Goal: Navigation & Orientation: Find specific page/section

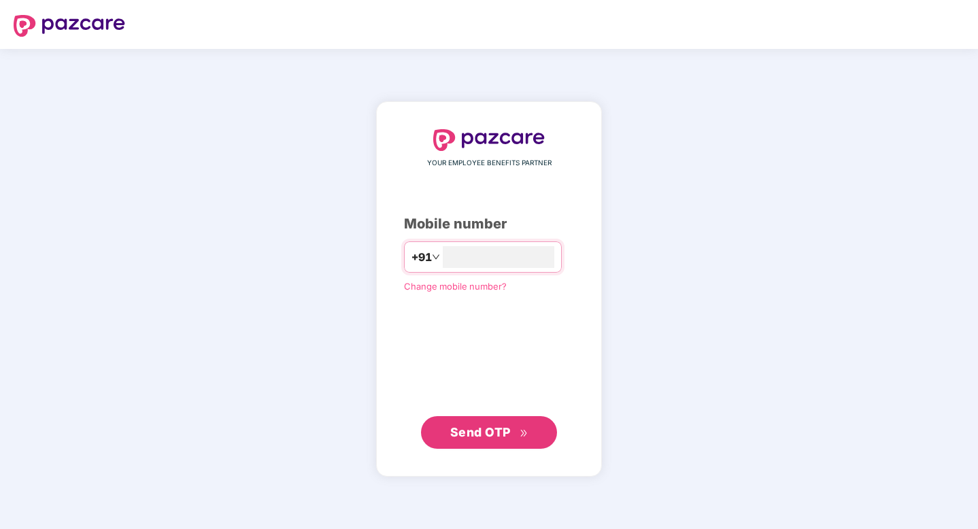
type input "**********"
click at [462, 439] on span "Send OTP" at bounding box center [489, 432] width 78 height 19
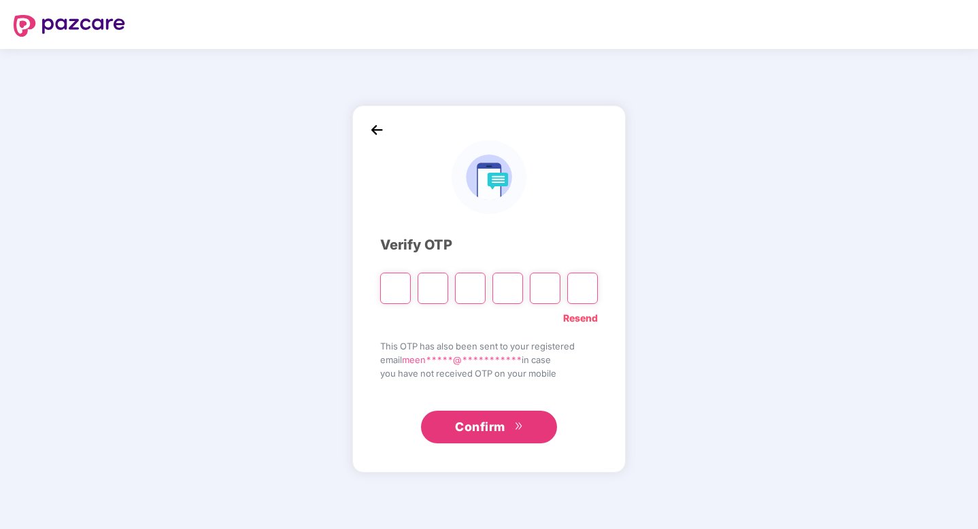
type input "*"
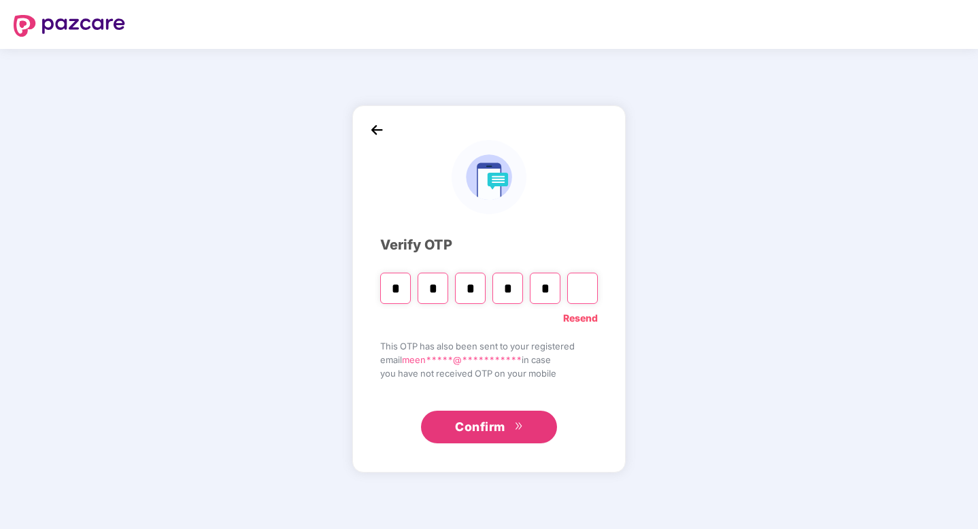
type input "*"
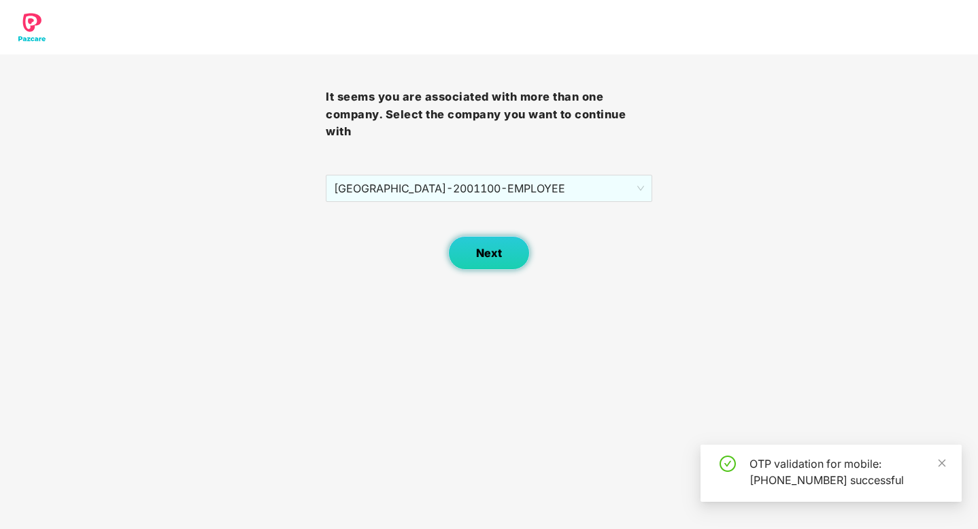
click at [482, 261] on button "Next" at bounding box center [489, 253] width 82 height 34
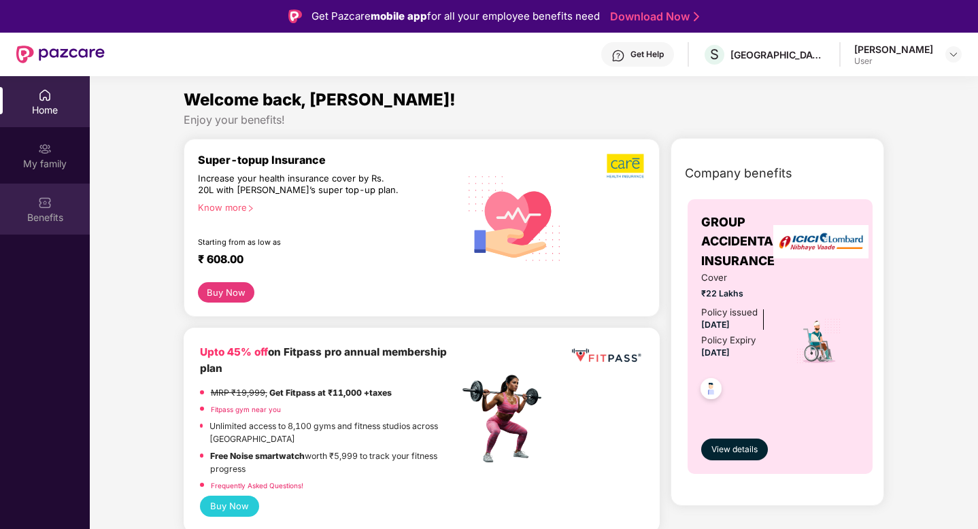
click at [57, 224] on div "Benefits" at bounding box center [45, 209] width 90 height 51
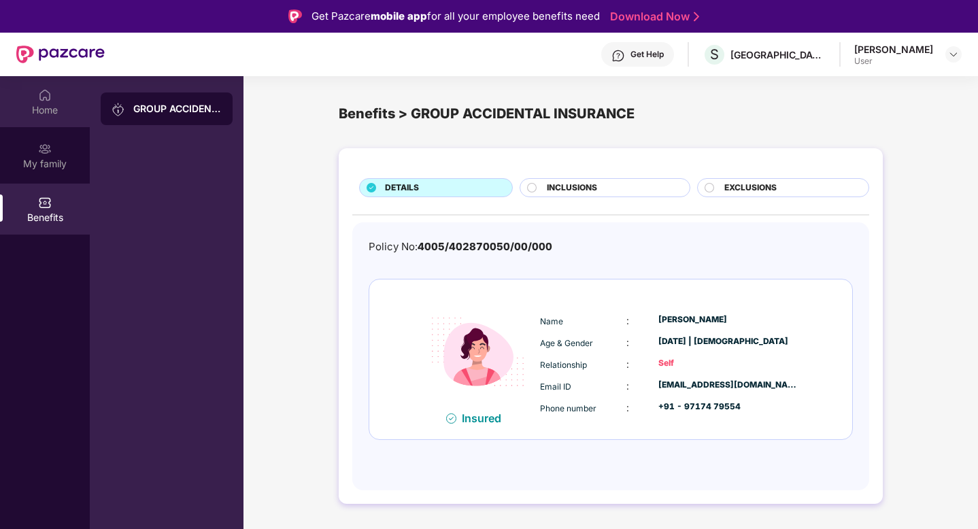
click at [32, 105] on div "Home" at bounding box center [45, 110] width 90 height 14
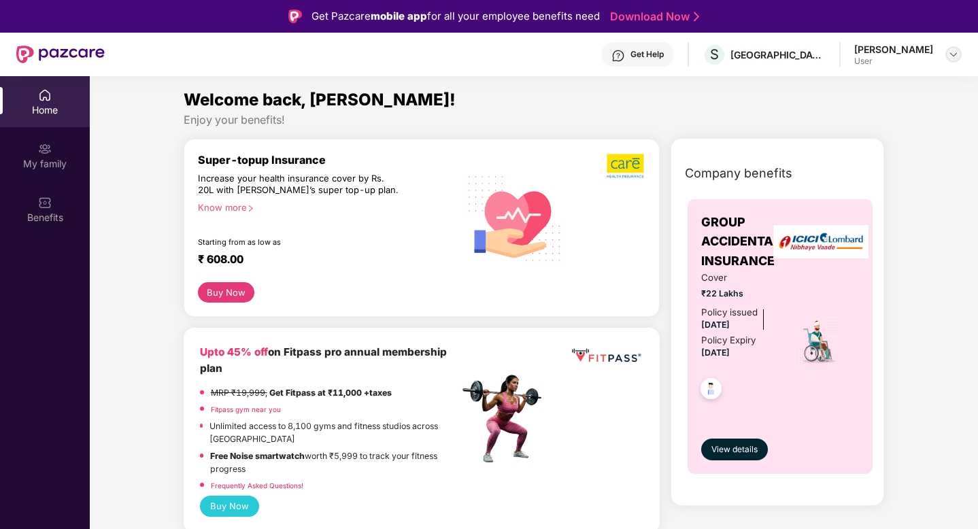
click at [960, 55] on div at bounding box center [954, 54] width 16 height 16
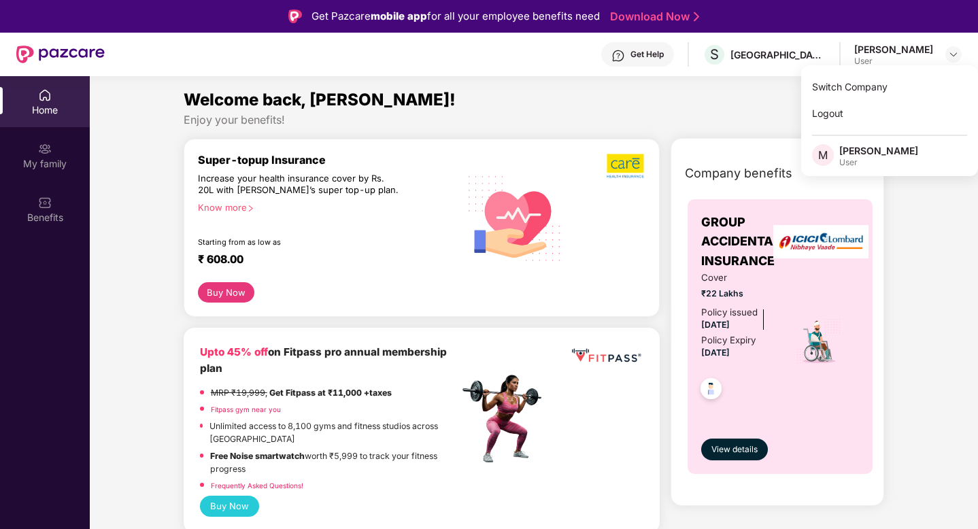
click at [670, 123] on div "Enjoy your benefits!" at bounding box center [534, 120] width 701 height 14
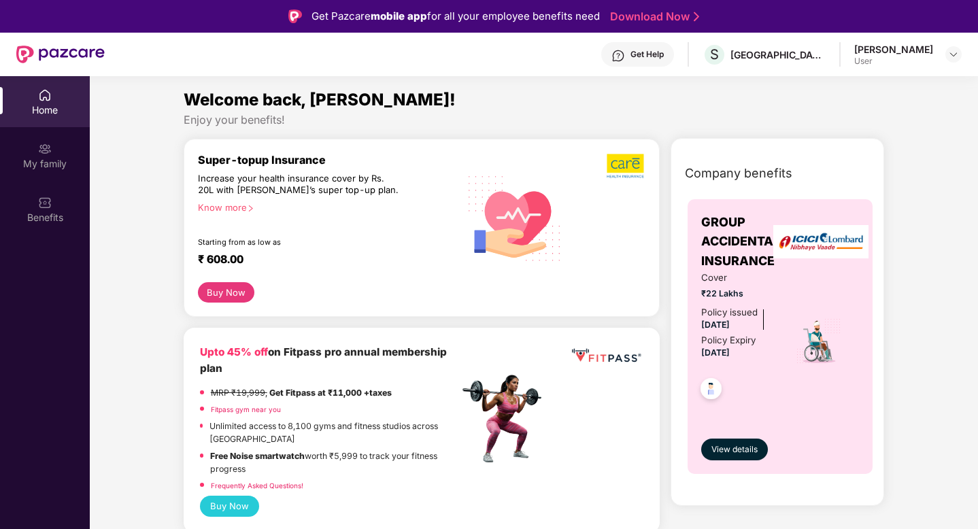
click at [618, 52] on div "Get Help" at bounding box center [637, 54] width 73 height 24
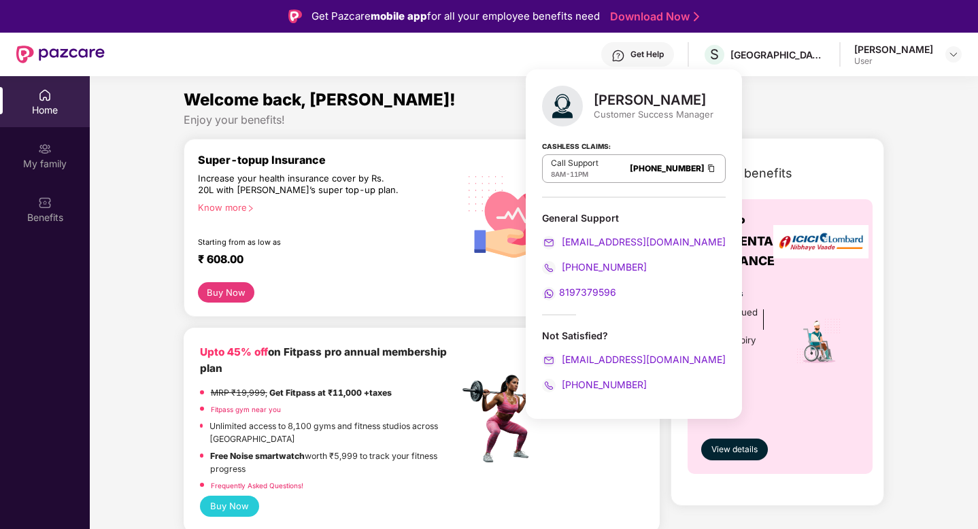
click at [514, 63] on div "Get Help S SUNSHINE TEA HOUSE [PERSON_NAME] User" at bounding box center [533, 55] width 857 height 44
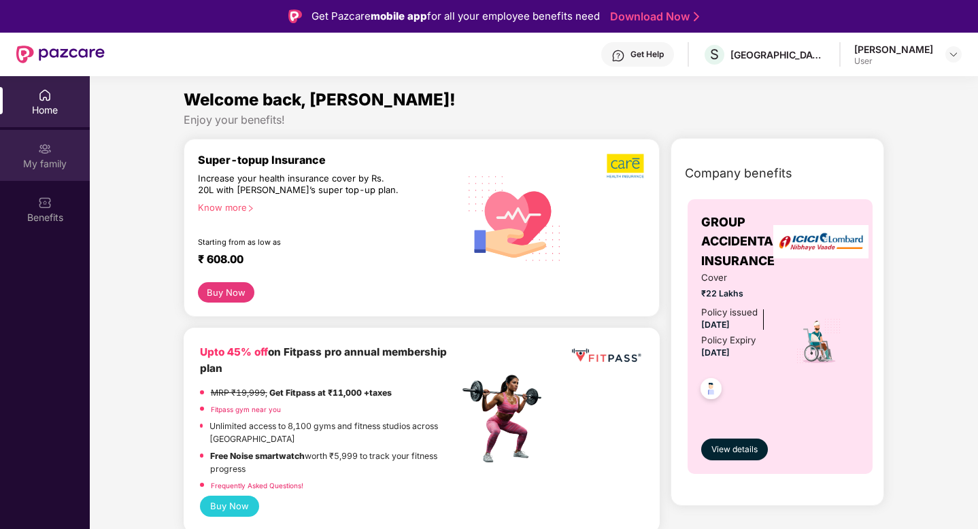
click at [52, 150] on div "My family" at bounding box center [45, 155] width 90 height 51
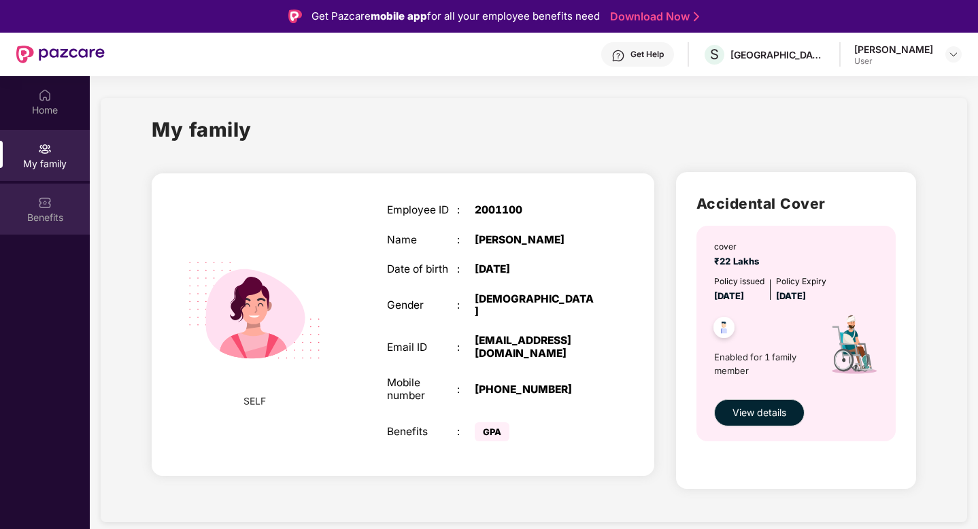
click at [30, 205] on div "Benefits" at bounding box center [45, 209] width 90 height 51
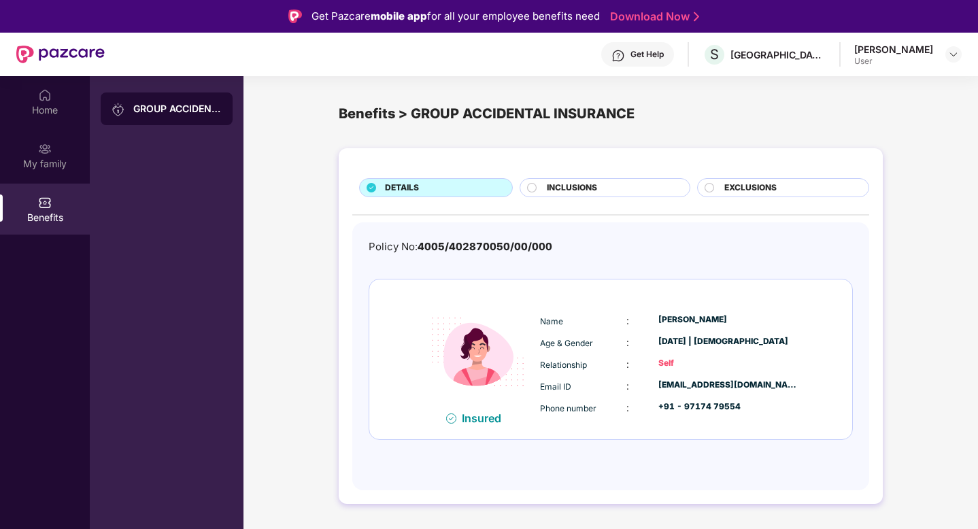
click at [548, 185] on span "INCLUSIONS" at bounding box center [572, 188] width 50 height 13
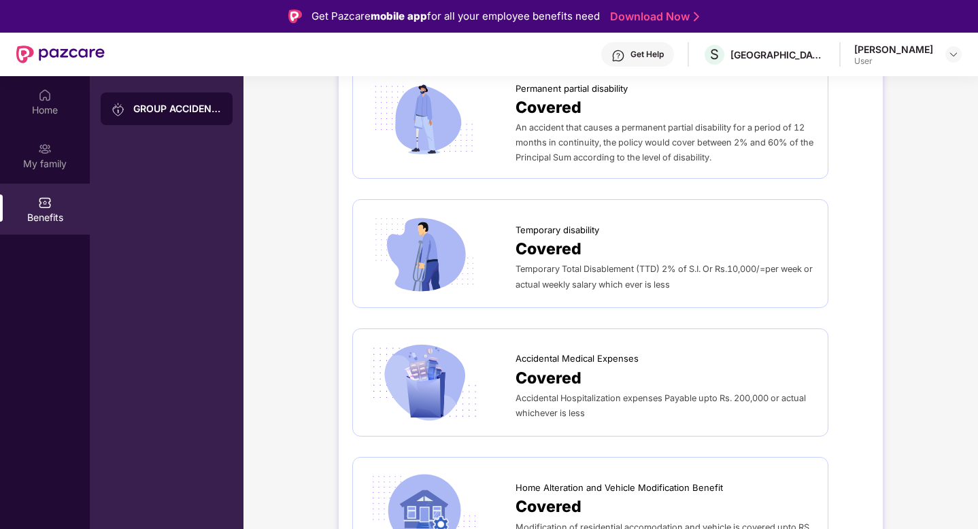
scroll to position [551, 0]
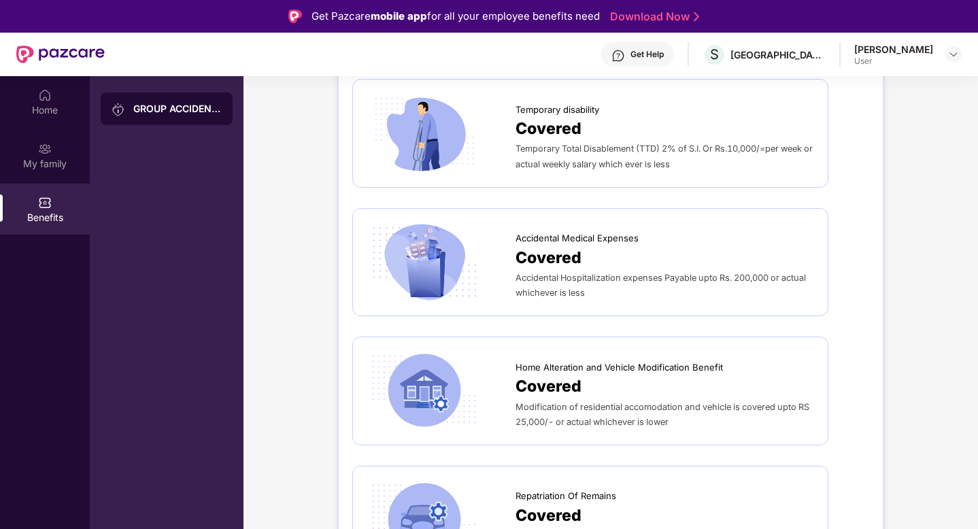
click at [600, 261] on div "Covered" at bounding box center [665, 258] width 299 height 24
click at [27, 99] on div "Home" at bounding box center [45, 101] width 90 height 51
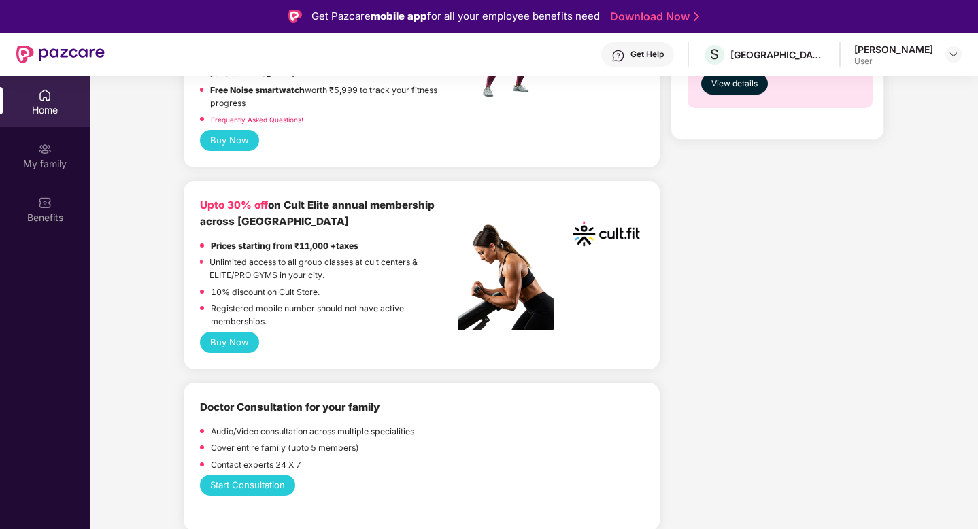
scroll to position [367, 0]
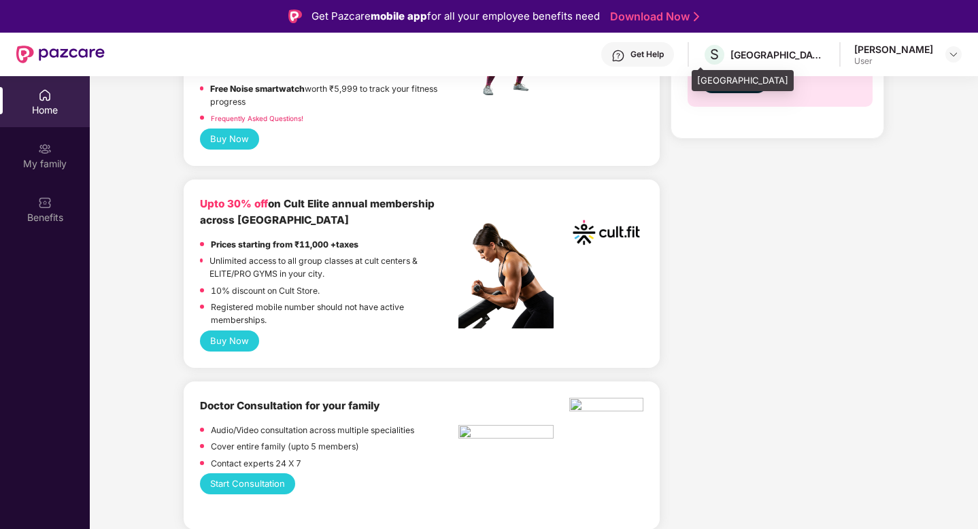
click at [754, 53] on div "[GEOGRAPHIC_DATA]" at bounding box center [778, 54] width 95 height 13
click at [19, 52] on img at bounding box center [60, 55] width 88 height 18
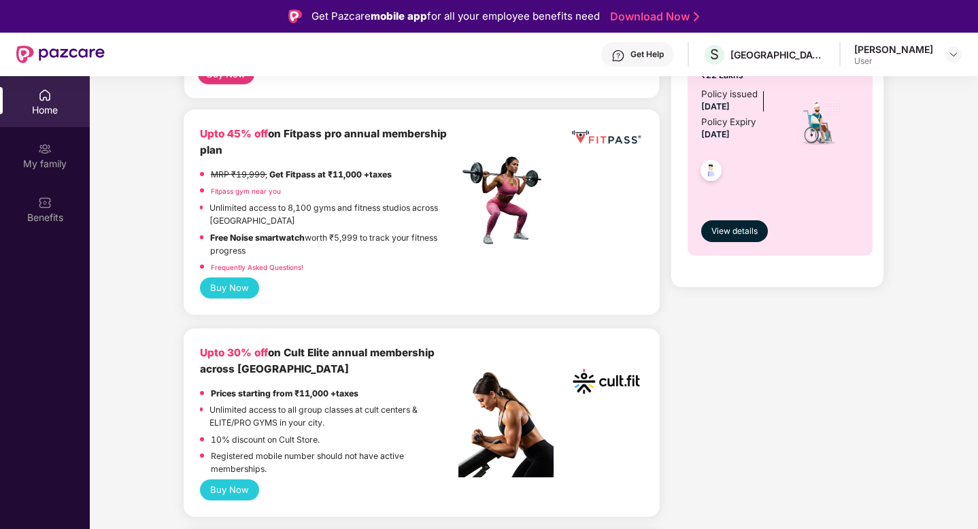
scroll to position [0, 0]
